Goal: Information Seeking & Learning: Check status

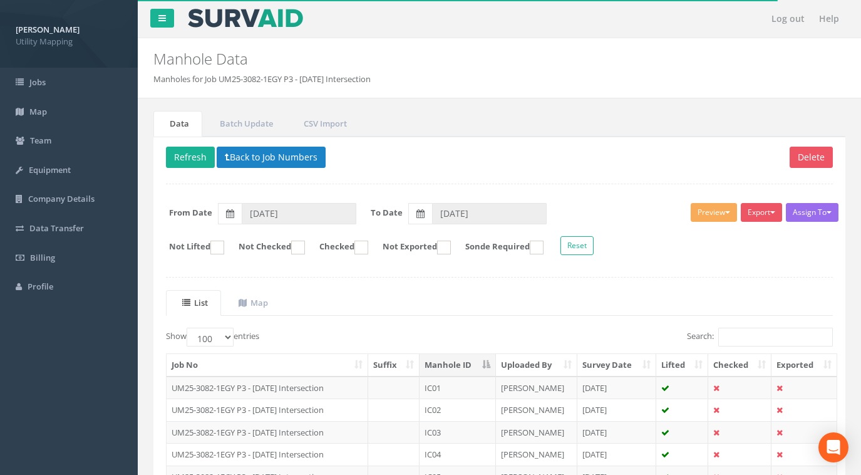
select select "100"
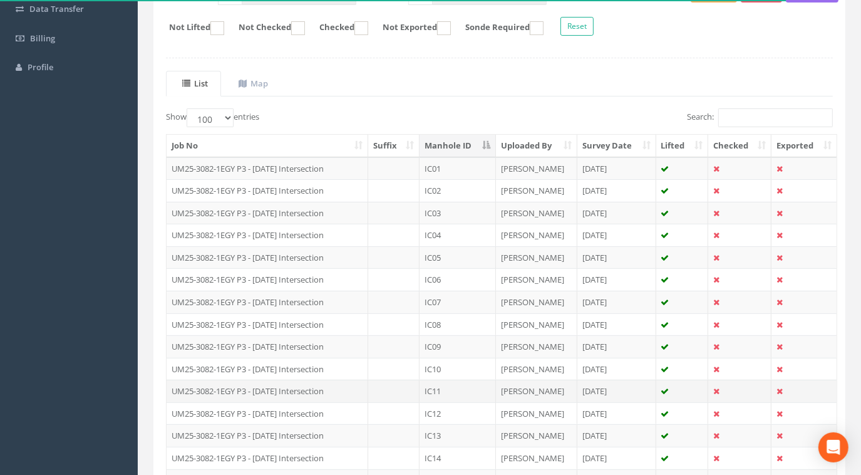
scroll to position [15, 0]
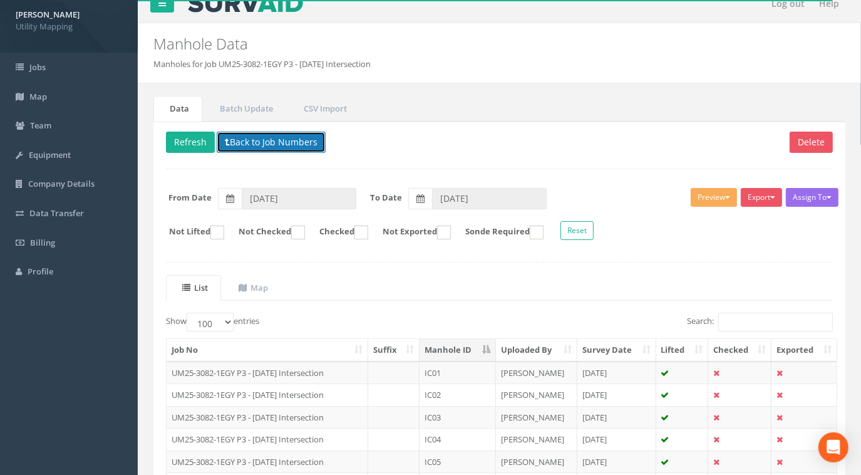
click at [286, 148] on button "Back to Job Numbers" at bounding box center [271, 142] width 109 height 21
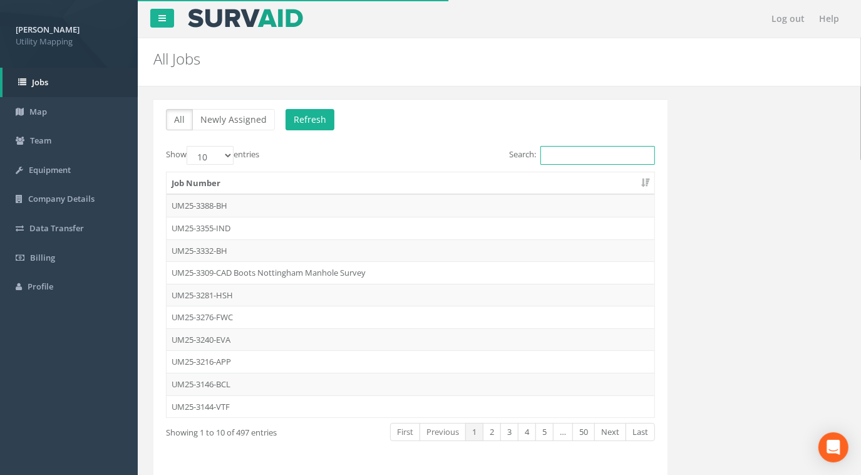
click at [568, 155] on input "Search:" at bounding box center [598, 155] width 115 height 19
type input "3"
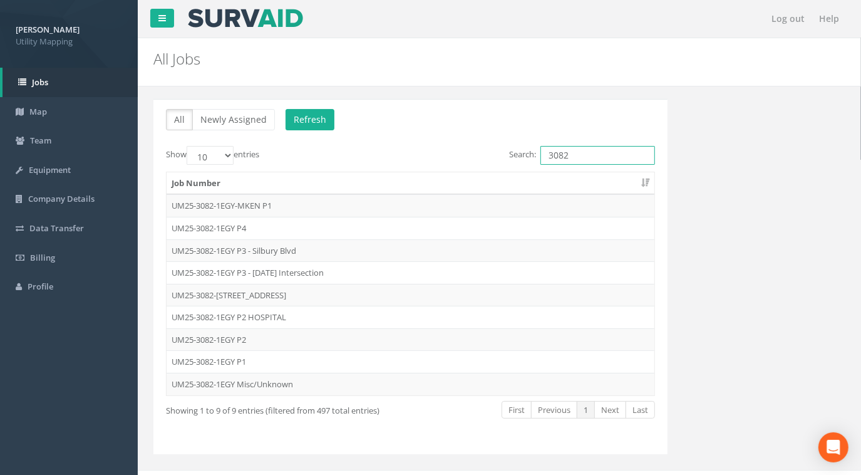
type input "3082"
click at [292, 245] on td "UM25-3082-1EGY P3 - Silbury Blvd" at bounding box center [411, 250] width 488 height 23
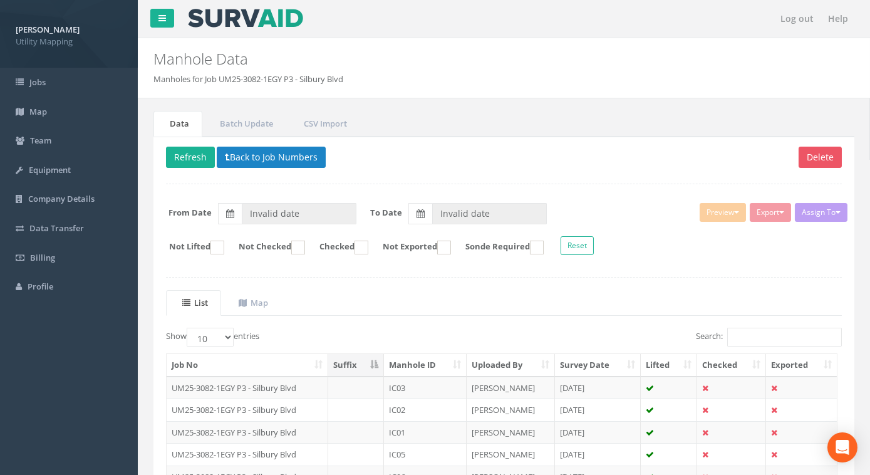
type input "[DATE]"
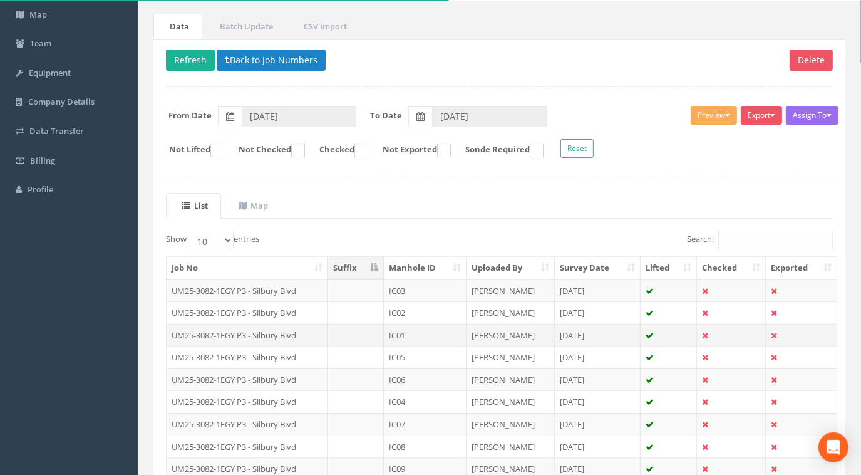
scroll to position [170, 0]
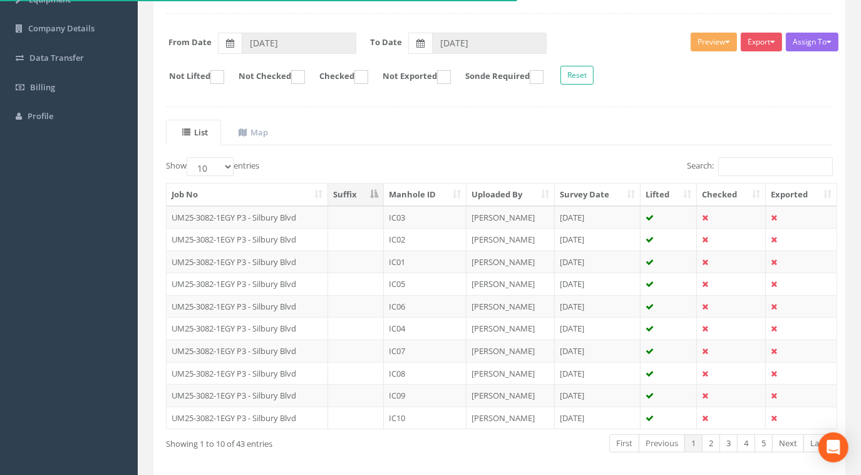
click at [428, 191] on th "Manhole ID" at bounding box center [425, 195] width 83 height 23
drag, startPoint x: 220, startPoint y: 165, endPoint x: 221, endPoint y: 175, distance: 10.0
click at [220, 165] on select "10 25 50 100" at bounding box center [210, 166] width 47 height 19
select select "100"
click at [189, 157] on select "10 25 50 100" at bounding box center [210, 166] width 47 height 19
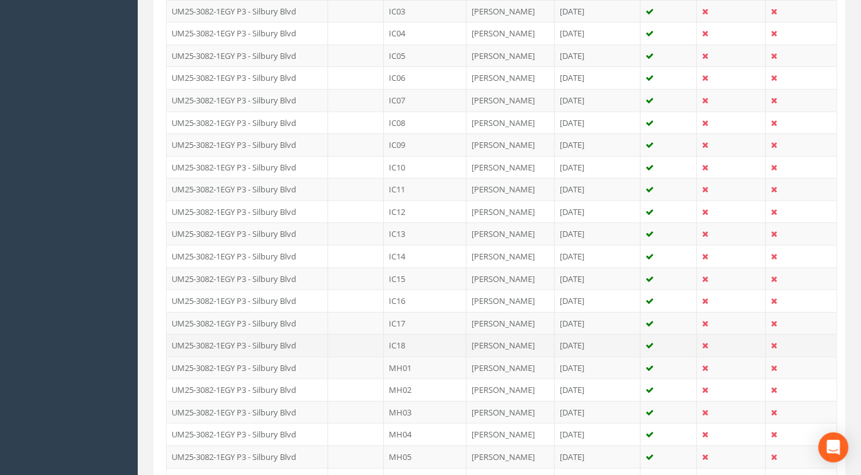
scroll to position [436, 0]
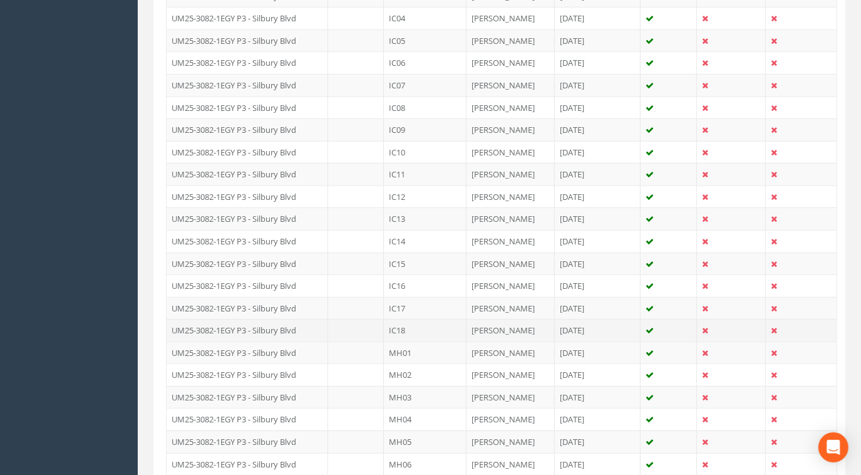
click at [440, 331] on td "IC18" at bounding box center [425, 330] width 83 height 23
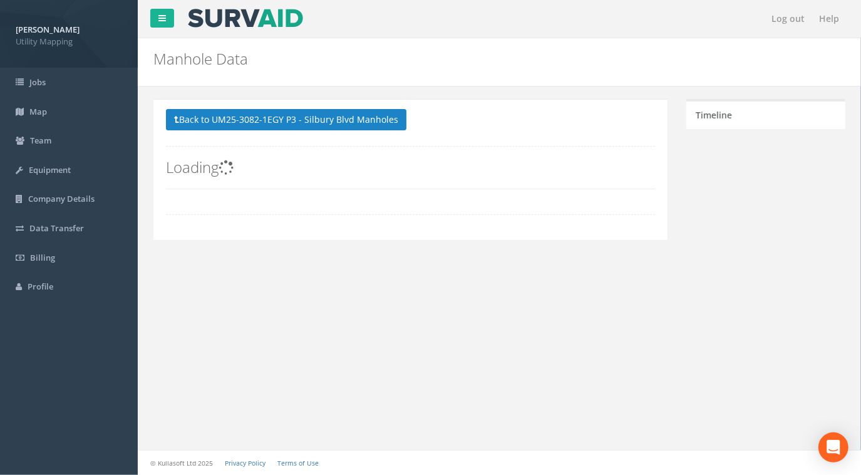
scroll to position [0, 0]
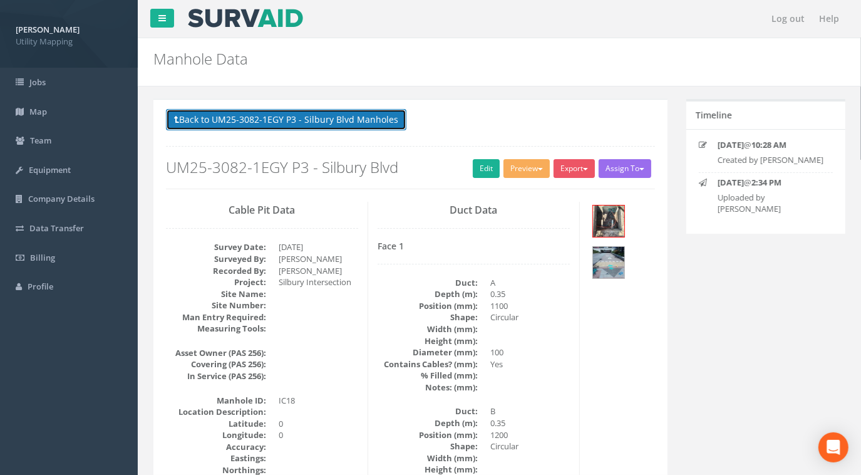
click at [352, 121] on button "Back to UM25-3082-1EGY P3 - Silbury Blvd Manholes" at bounding box center [286, 119] width 241 height 21
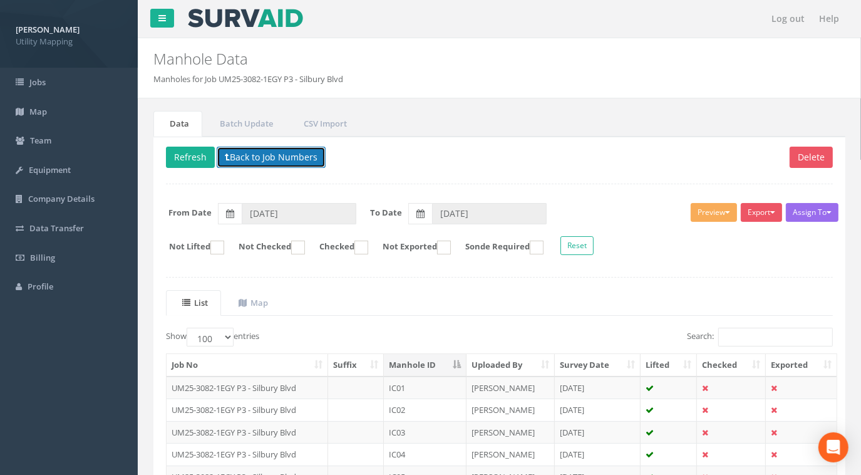
click at [294, 159] on button "Back to Job Numbers" at bounding box center [271, 157] width 109 height 21
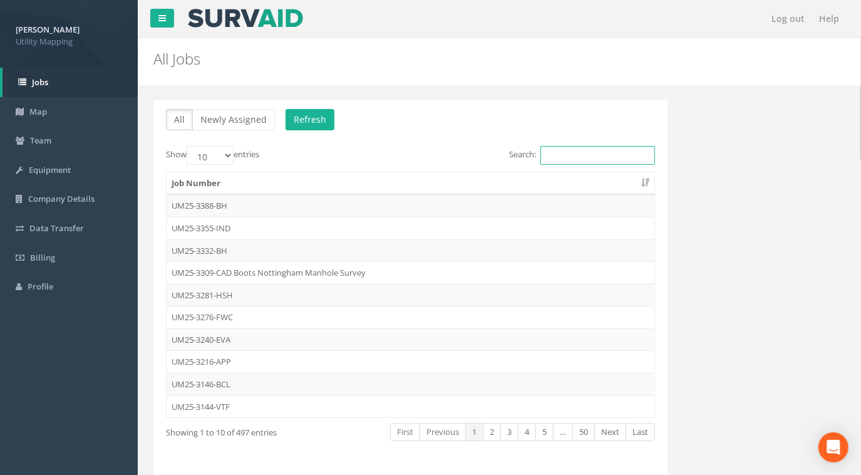
drag, startPoint x: 554, startPoint y: 153, endPoint x: 556, endPoint y: 143, distance: 10.1
click at [555, 152] on input "Search:" at bounding box center [598, 155] width 115 height 19
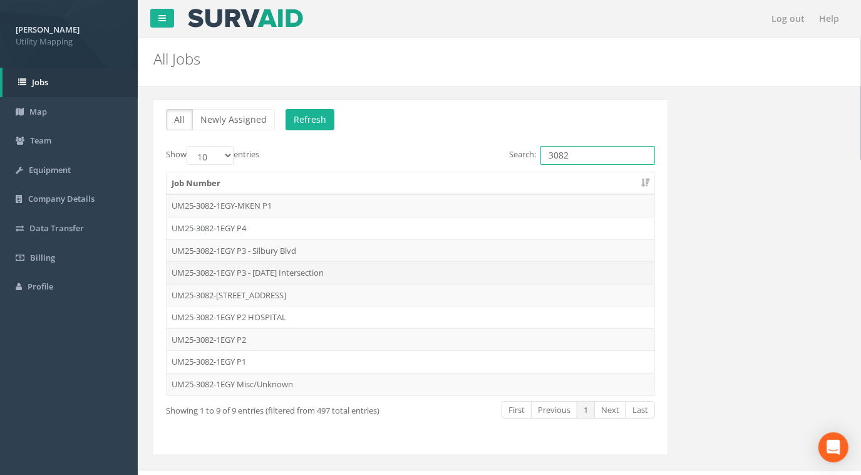
type input "3082"
click at [336, 268] on td "UM25-3082-1EGY P3 - [DATE] Intersection" at bounding box center [411, 272] width 488 height 23
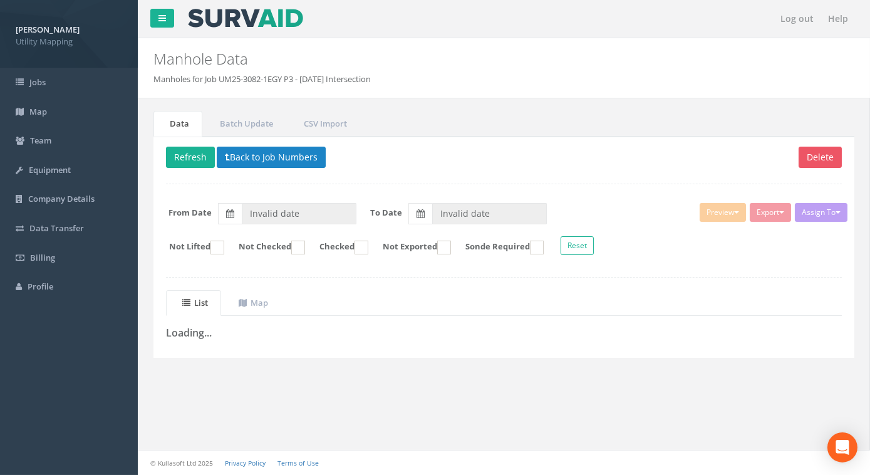
type input "[DATE]"
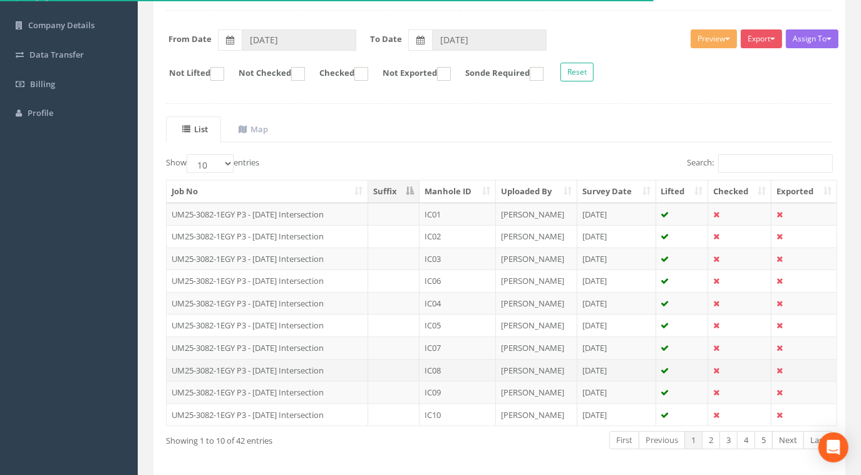
scroll to position [219, 0]
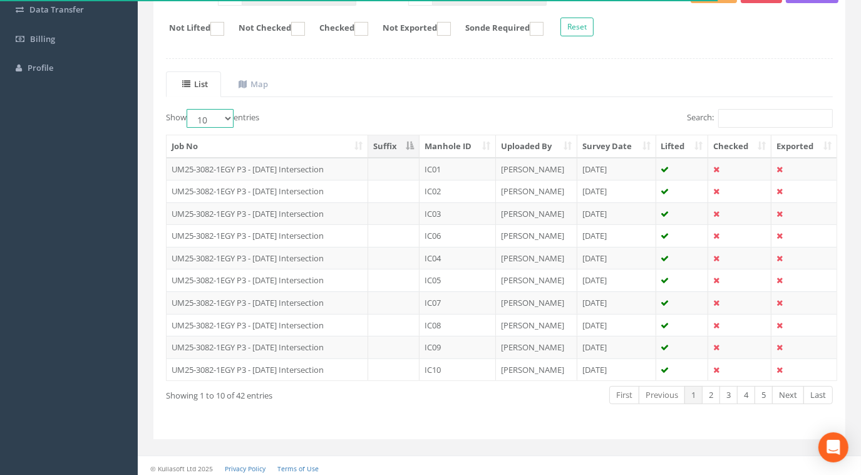
click at [207, 123] on select "10 25 50 100" at bounding box center [210, 118] width 47 height 19
select select "100"
click at [189, 109] on select "10 25 50 100" at bounding box center [210, 118] width 47 height 19
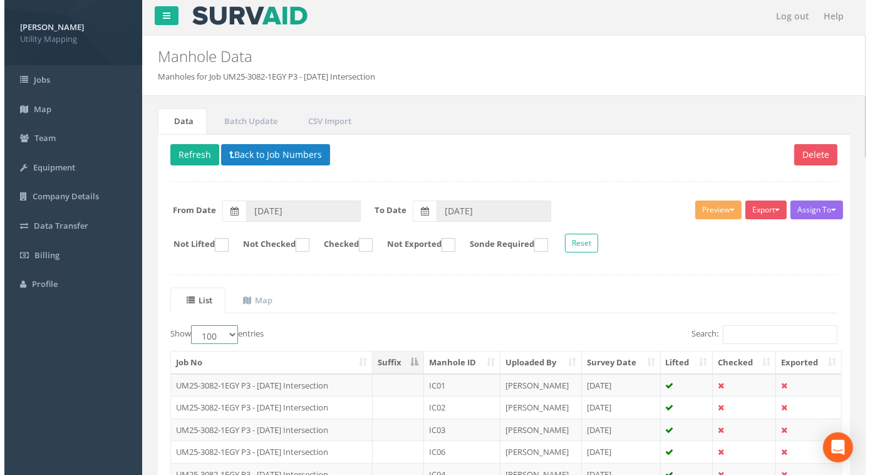
scroll to position [0, 0]
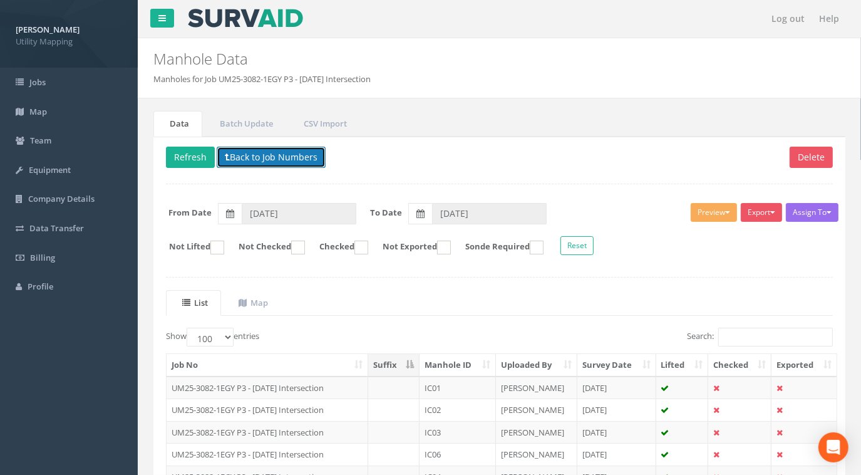
click at [289, 158] on button "Back to Job Numbers" at bounding box center [271, 157] width 109 height 21
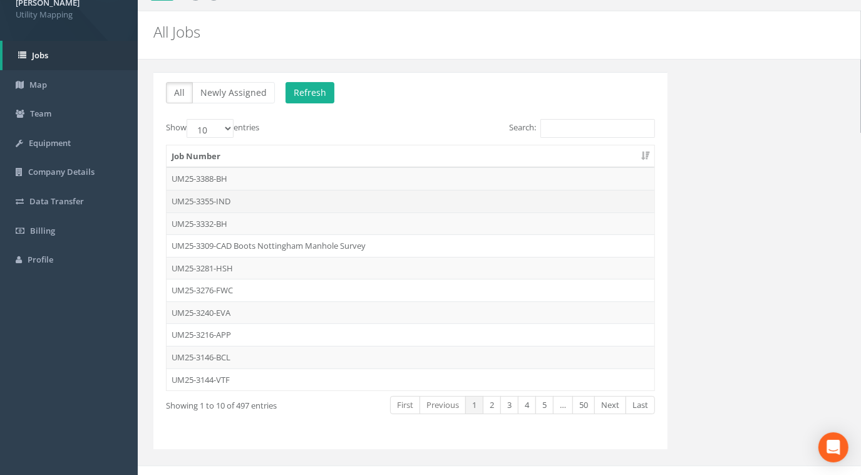
scroll to position [38, 0]
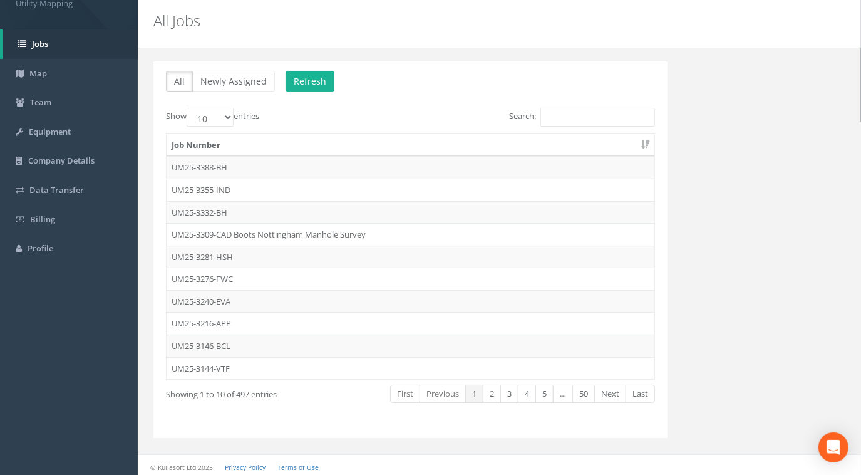
click at [578, 105] on div "All Newly Assigned Refresh Show 10 25 50 100 entries Search: Job Number UM25-33…" at bounding box center [410, 249] width 514 height 377
click at [569, 117] on input "Search:" at bounding box center [598, 117] width 115 height 19
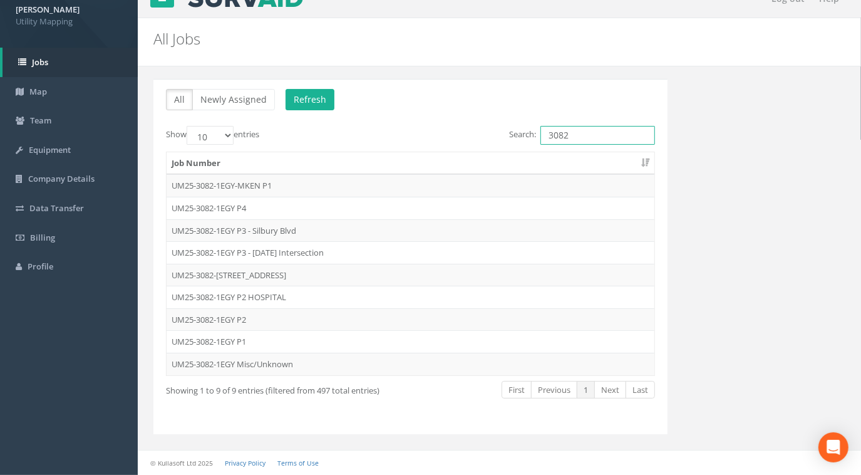
scroll to position [16, 0]
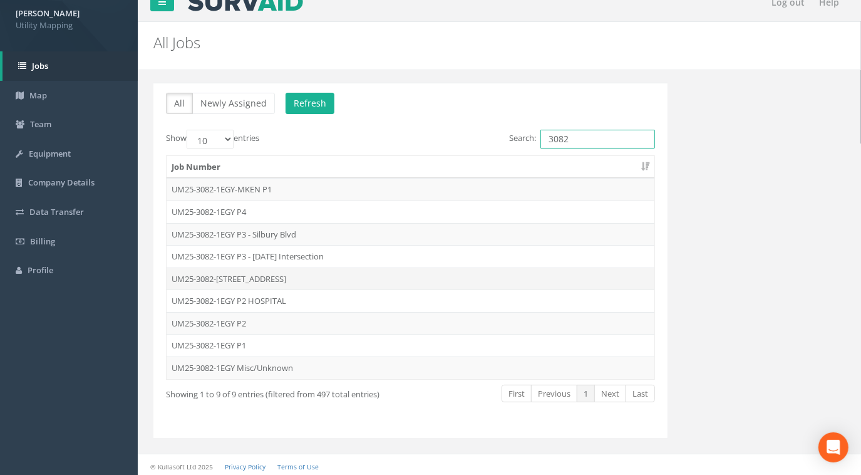
type input "3082"
click at [299, 277] on td "UM25-3082-[STREET_ADDRESS]" at bounding box center [411, 279] width 488 height 23
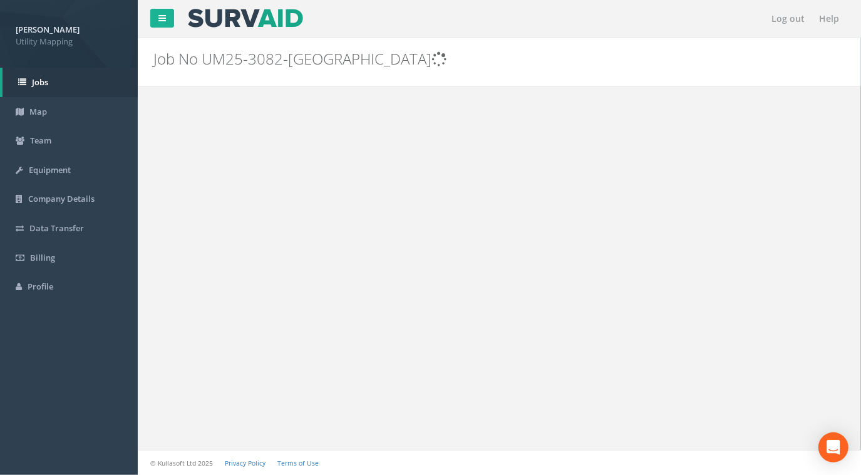
scroll to position [0, 0]
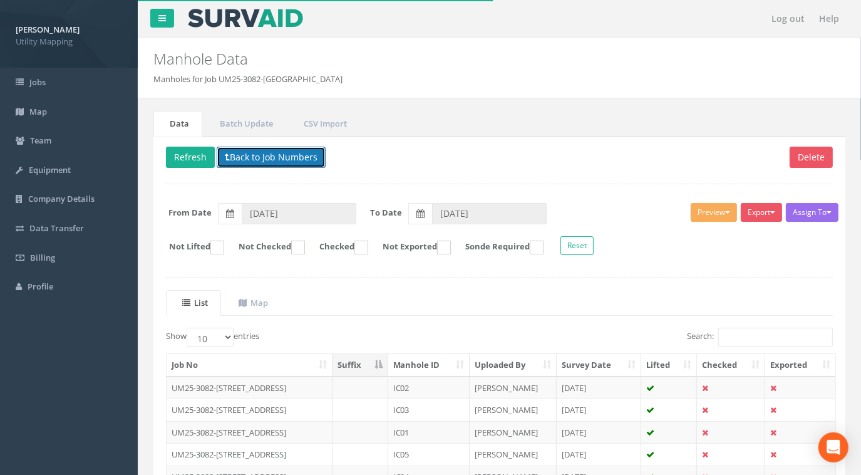
click at [279, 153] on button "Back to Job Numbers" at bounding box center [271, 157] width 109 height 21
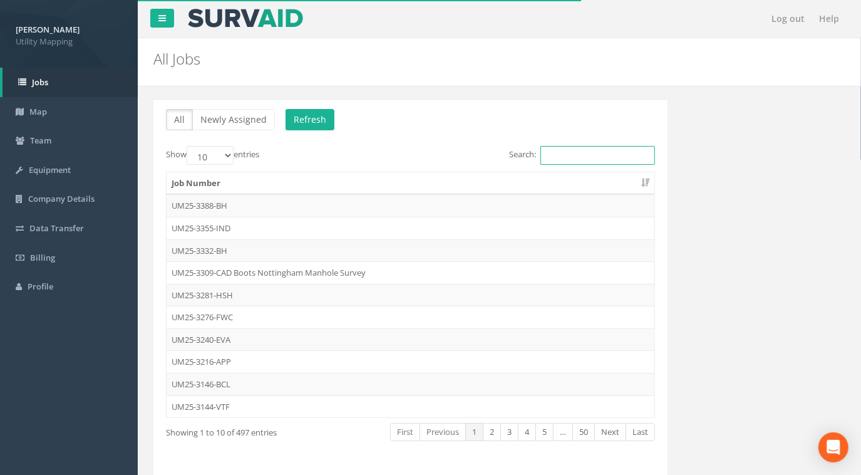
click at [564, 149] on input "Search:" at bounding box center [598, 155] width 115 height 19
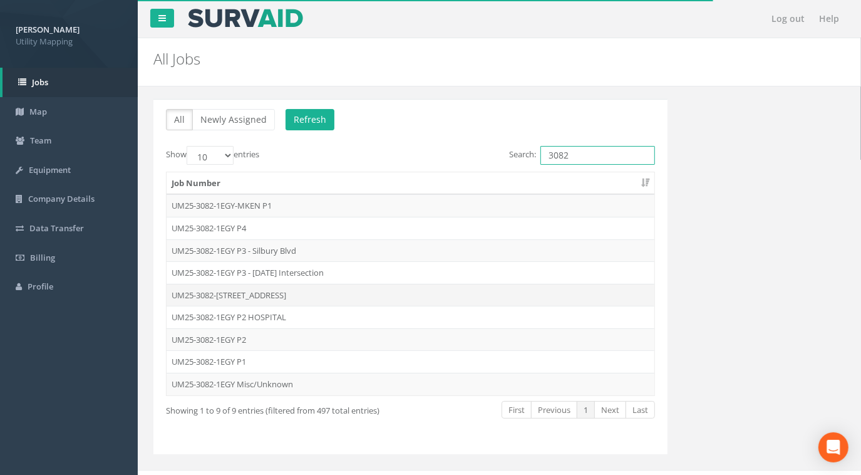
type input "3082"
click at [277, 290] on td "UM25-3082-[STREET_ADDRESS]" at bounding box center [411, 295] width 488 height 23
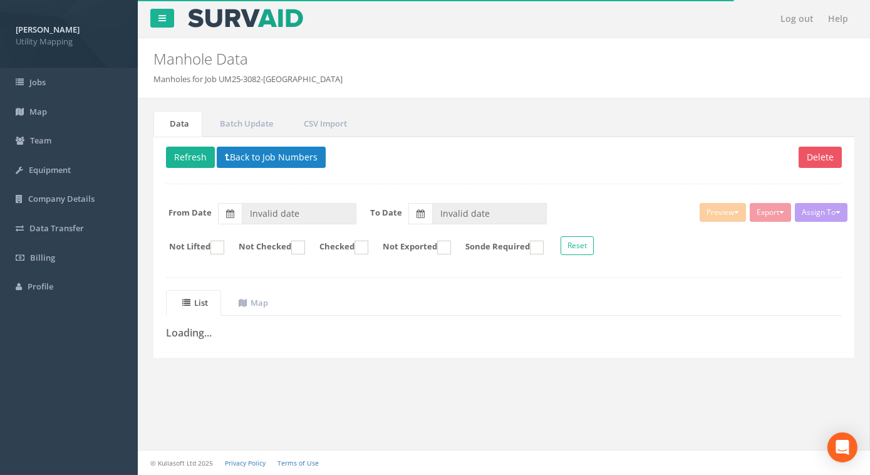
type input "[DATE]"
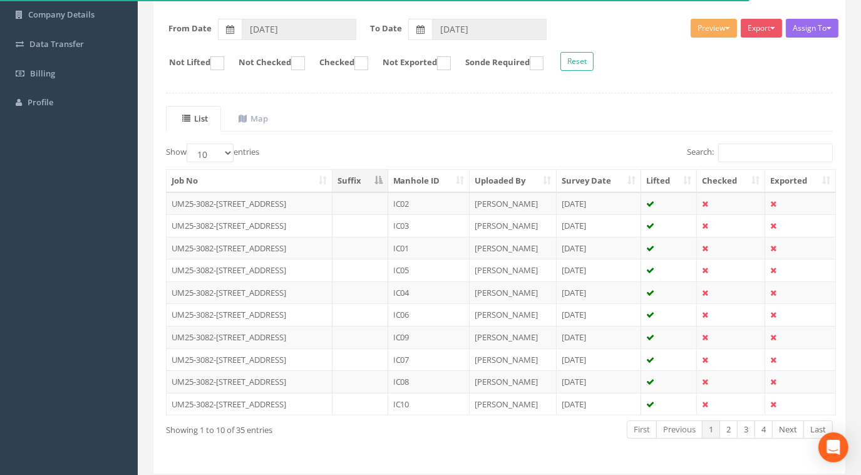
scroll to position [219, 0]
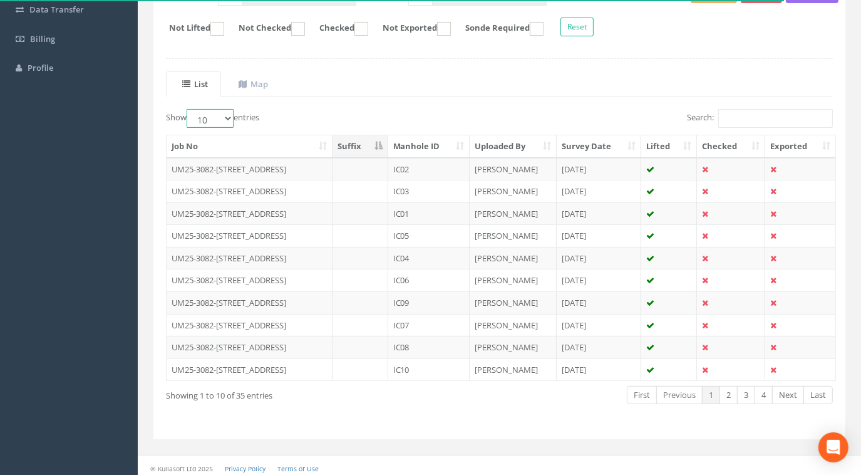
click at [219, 115] on select "10 25 50 100" at bounding box center [210, 118] width 47 height 19
select select "100"
click at [189, 109] on select "10 25 50 100" at bounding box center [210, 118] width 47 height 19
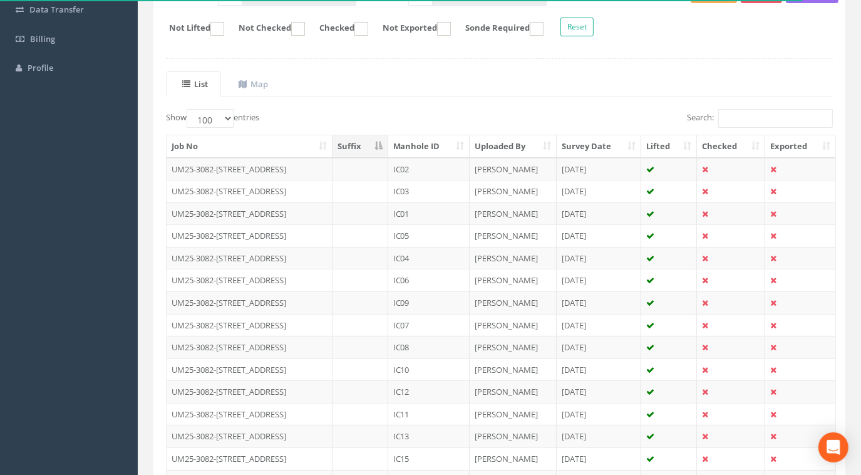
click at [432, 136] on th "Manhole ID" at bounding box center [429, 146] width 82 height 23
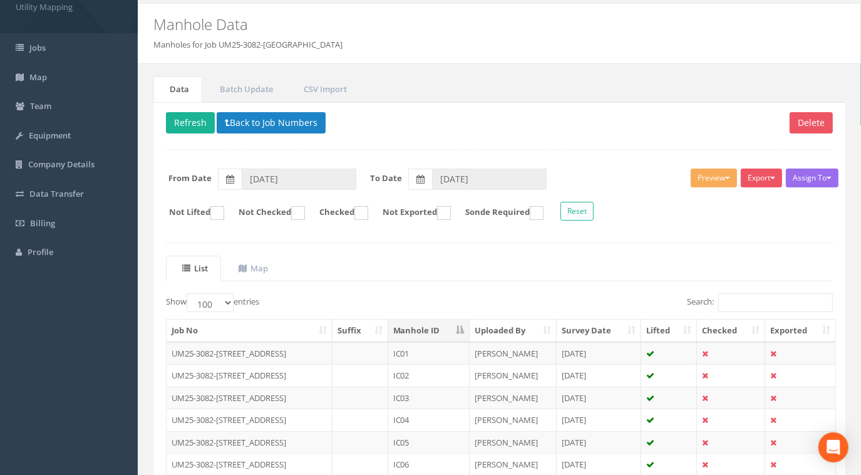
scroll to position [0, 0]
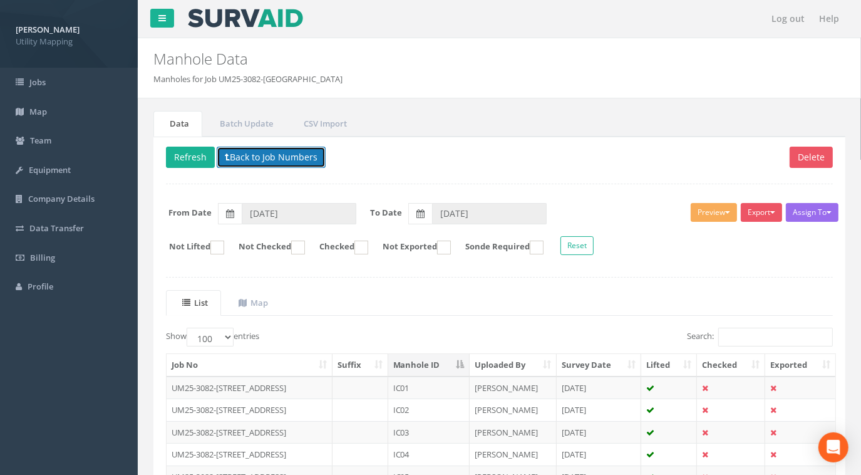
click at [261, 154] on button "Back to Job Numbers" at bounding box center [271, 157] width 109 height 21
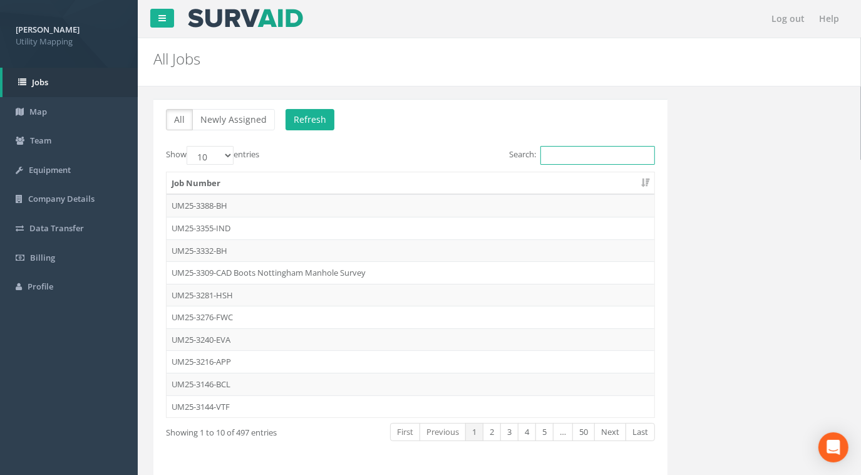
click at [573, 152] on input "Search:" at bounding box center [598, 155] width 115 height 19
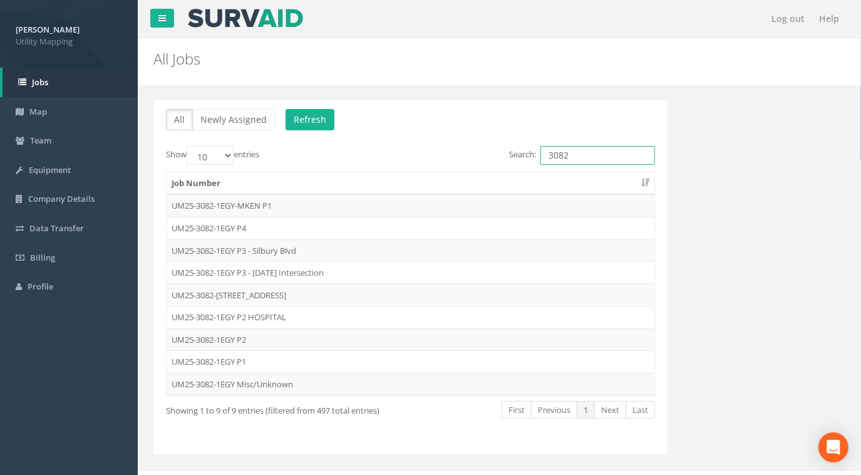
type input "3082"
